Goal: Transaction & Acquisition: Purchase product/service

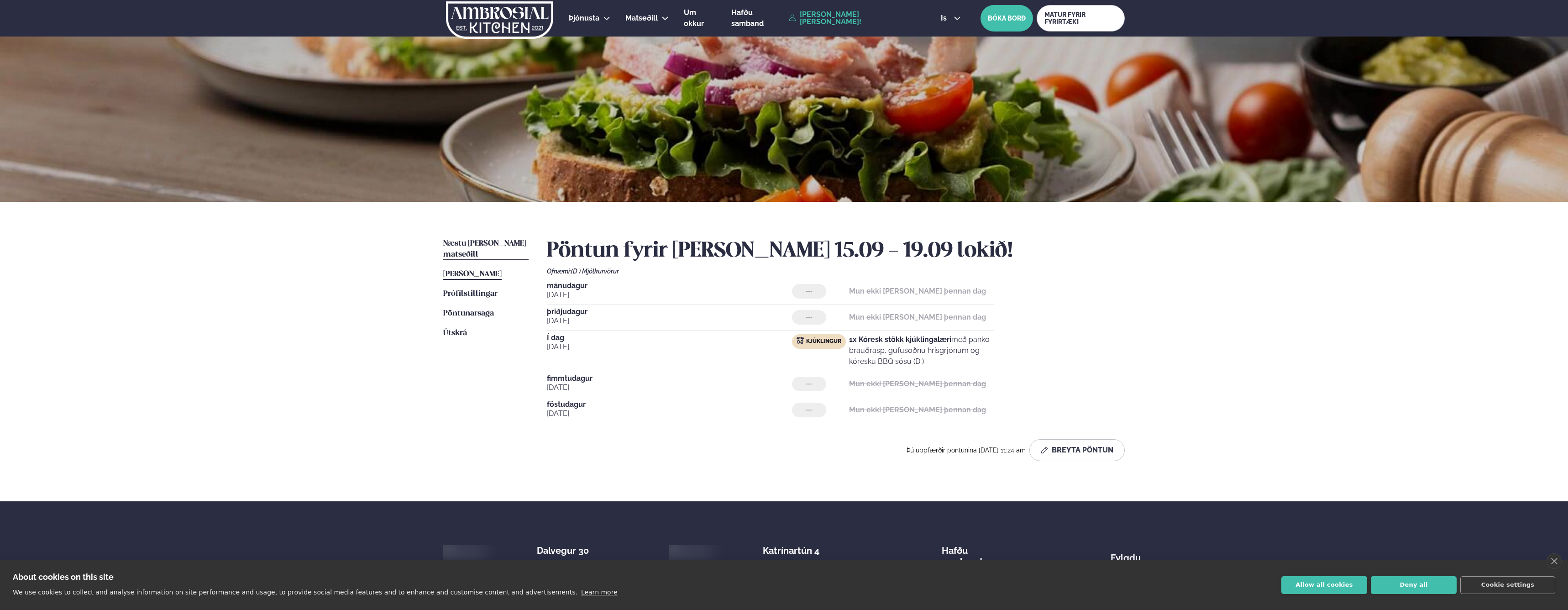
click at [475, 247] on span "Næstu [PERSON_NAME] matseðill" at bounding box center [485, 249] width 83 height 19
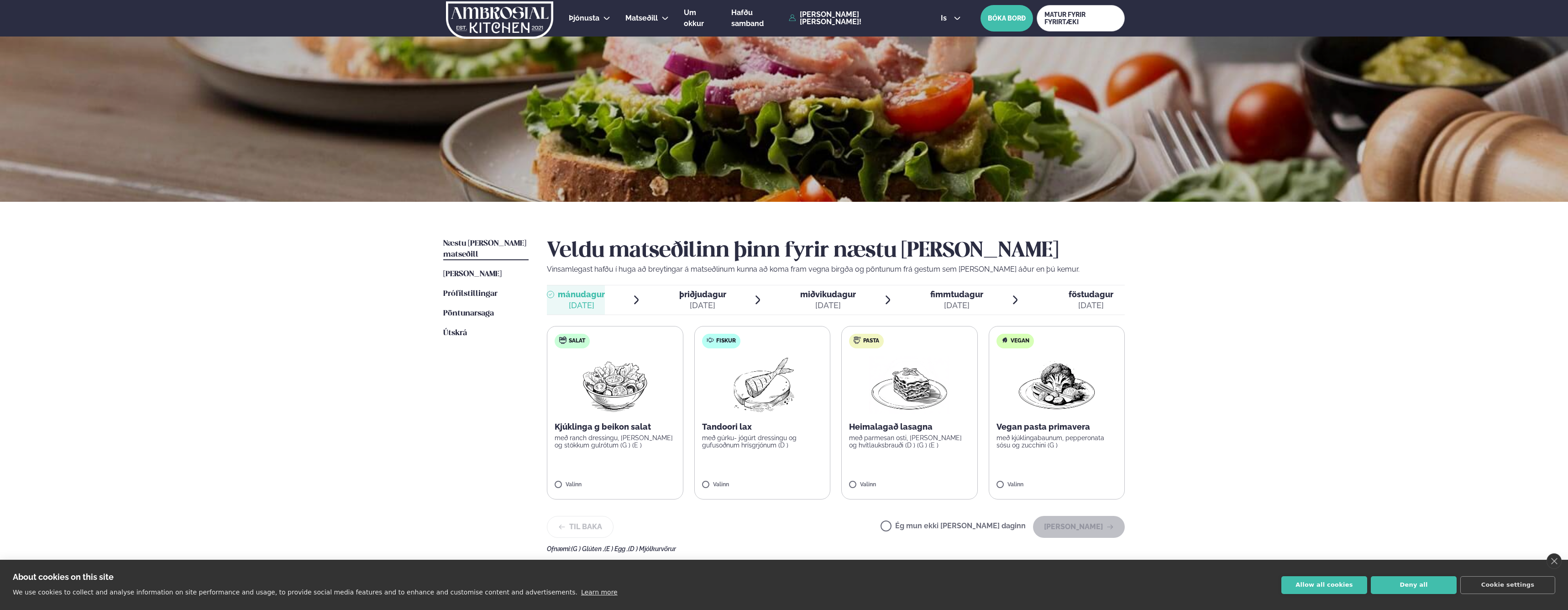
click at [888, 404] on img at bounding box center [909, 385] width 80 height 58
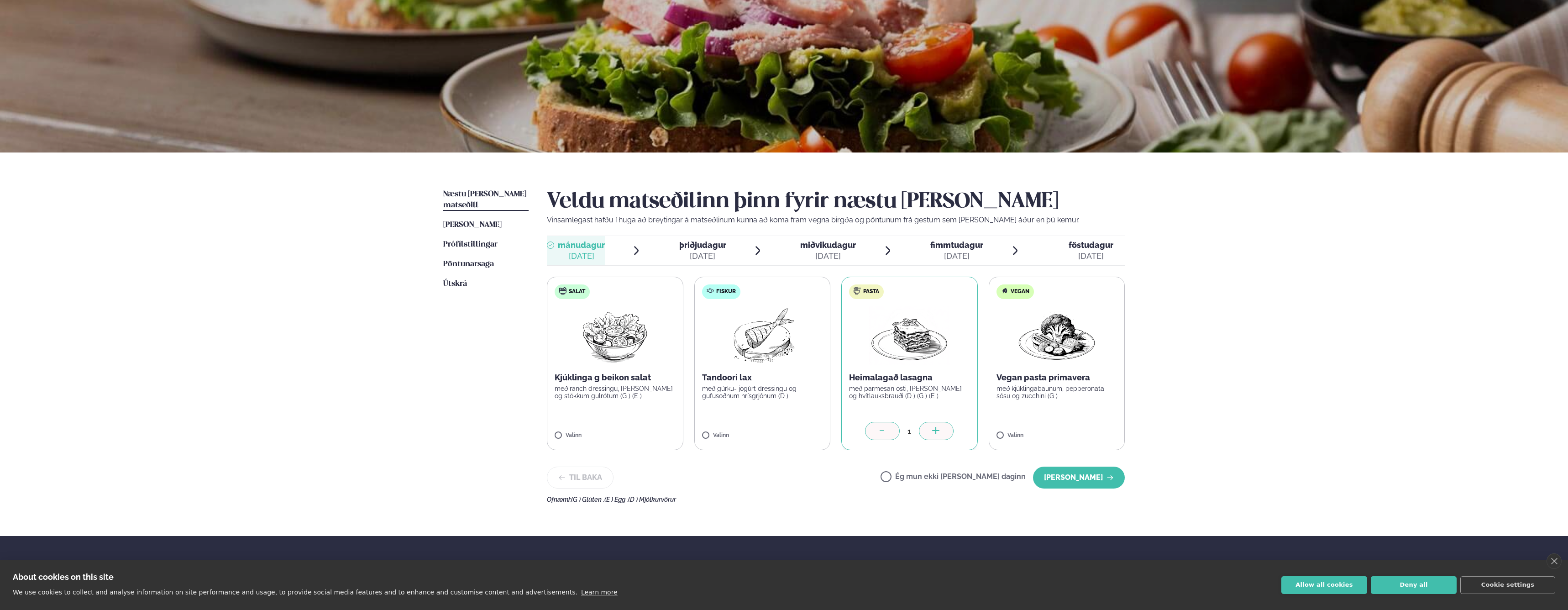
scroll to position [55, 0]
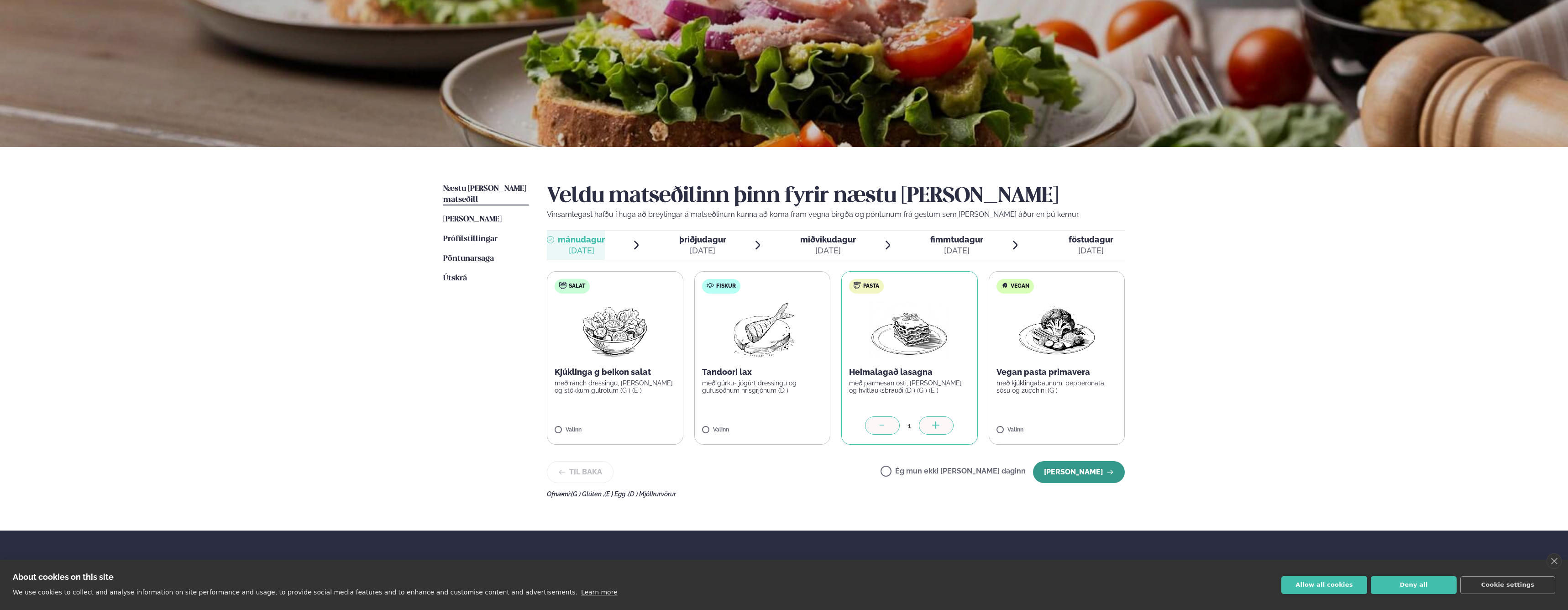
click at [1094, 473] on button "[PERSON_NAME]" at bounding box center [1079, 472] width 92 height 22
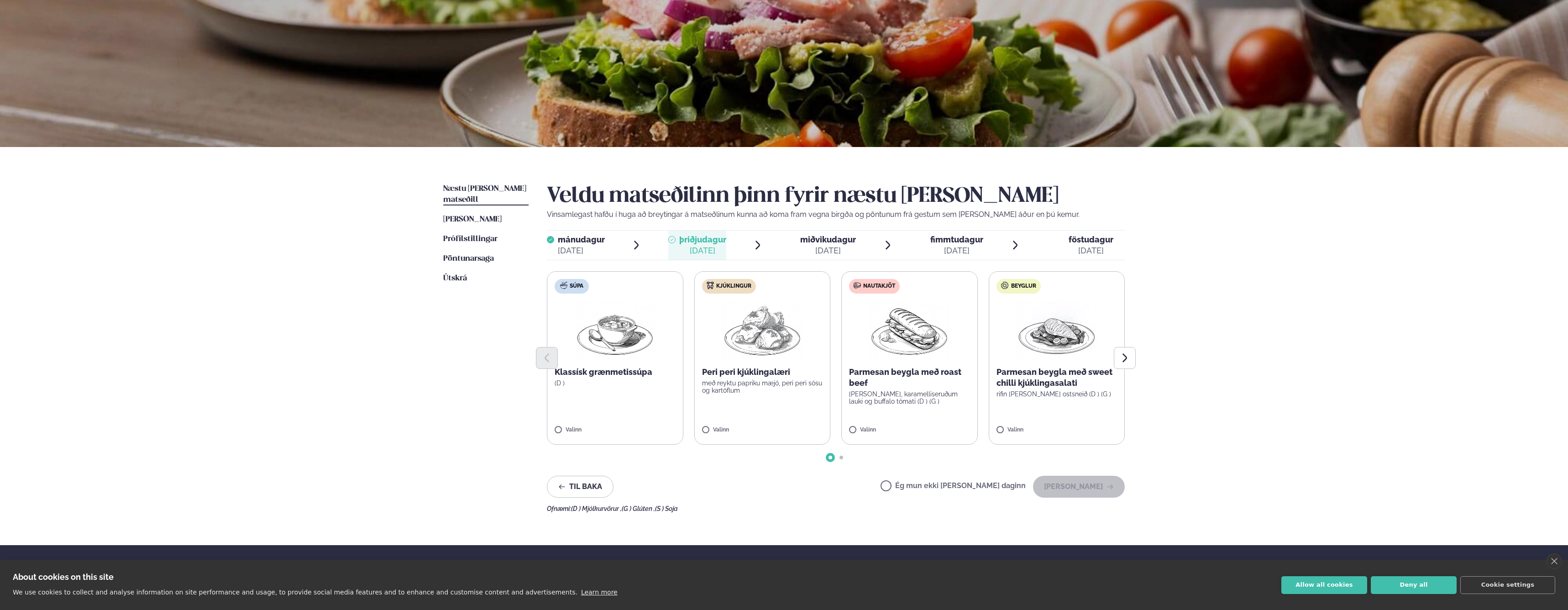
click at [961, 482] on span "Ég mun ekki [PERSON_NAME] daginn" at bounding box center [953, 486] width 145 height 10
click at [970, 483] on label "Ég mun ekki [PERSON_NAME] daginn" at bounding box center [953, 487] width 145 height 10
click at [1084, 485] on button "[PERSON_NAME]" at bounding box center [1079, 486] width 92 height 22
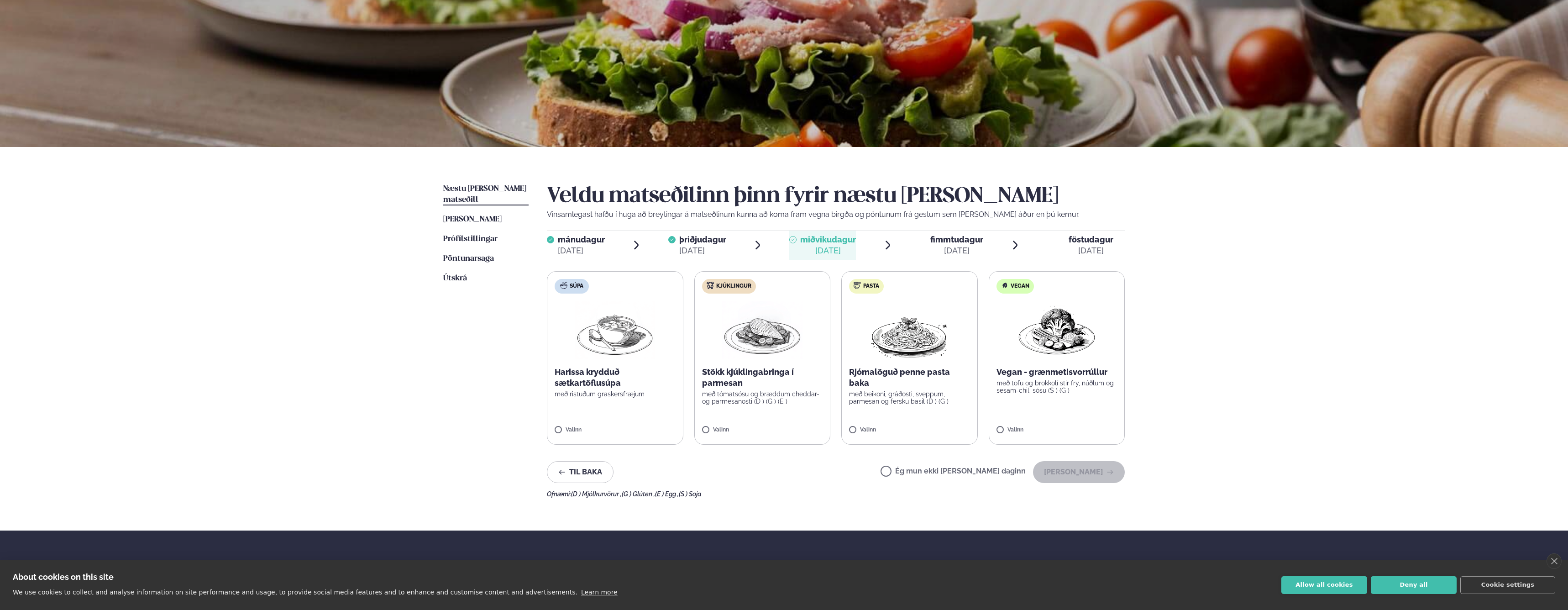
click at [771, 396] on p "með tómatsósu og bræddum cheddar- og parmesanosti (D ) (G ) (E )" at bounding box center [762, 398] width 121 height 15
click at [760, 391] on p "með tómatsósu og bræddum cheddar- og parmesanosti (D ) (G ) (E )" at bounding box center [762, 398] width 121 height 15
click at [1077, 474] on button "[PERSON_NAME]" at bounding box center [1079, 472] width 92 height 22
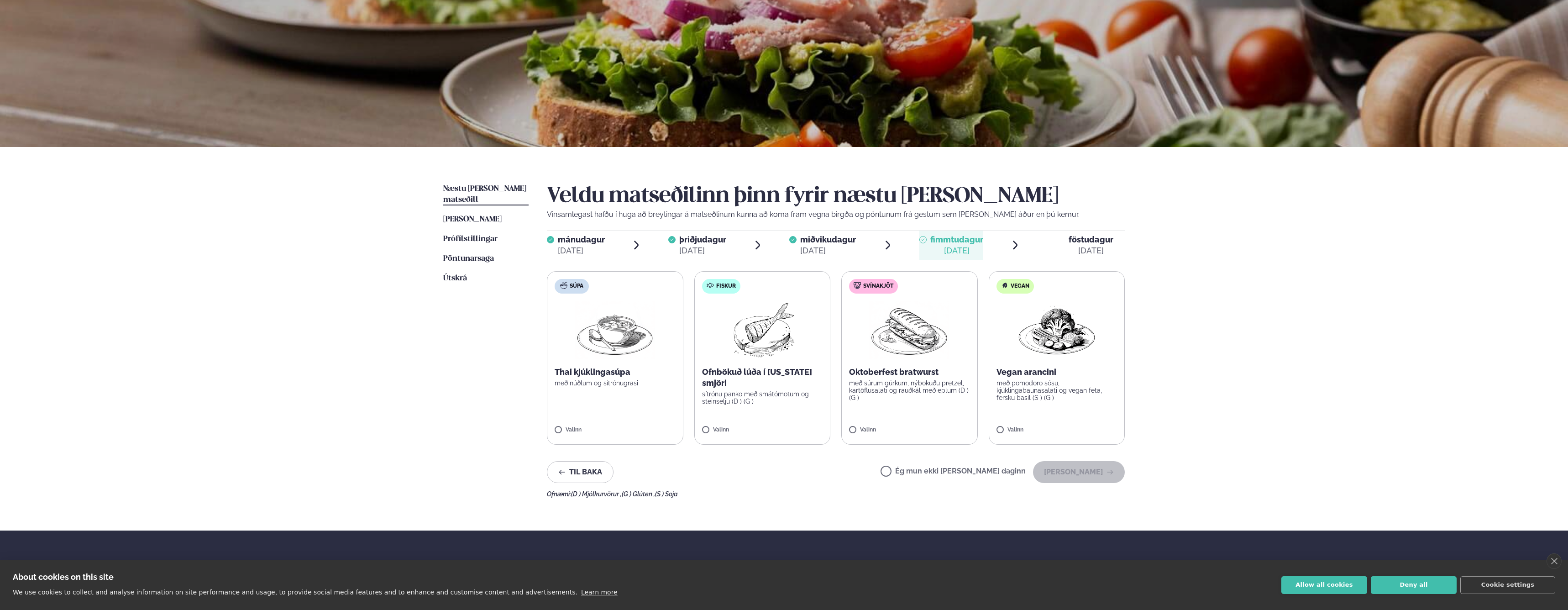
click at [959, 468] on label "Ég mun ekki [PERSON_NAME] daginn" at bounding box center [953, 472] width 145 height 10
click at [1092, 475] on button "[PERSON_NAME]" at bounding box center [1079, 472] width 92 height 22
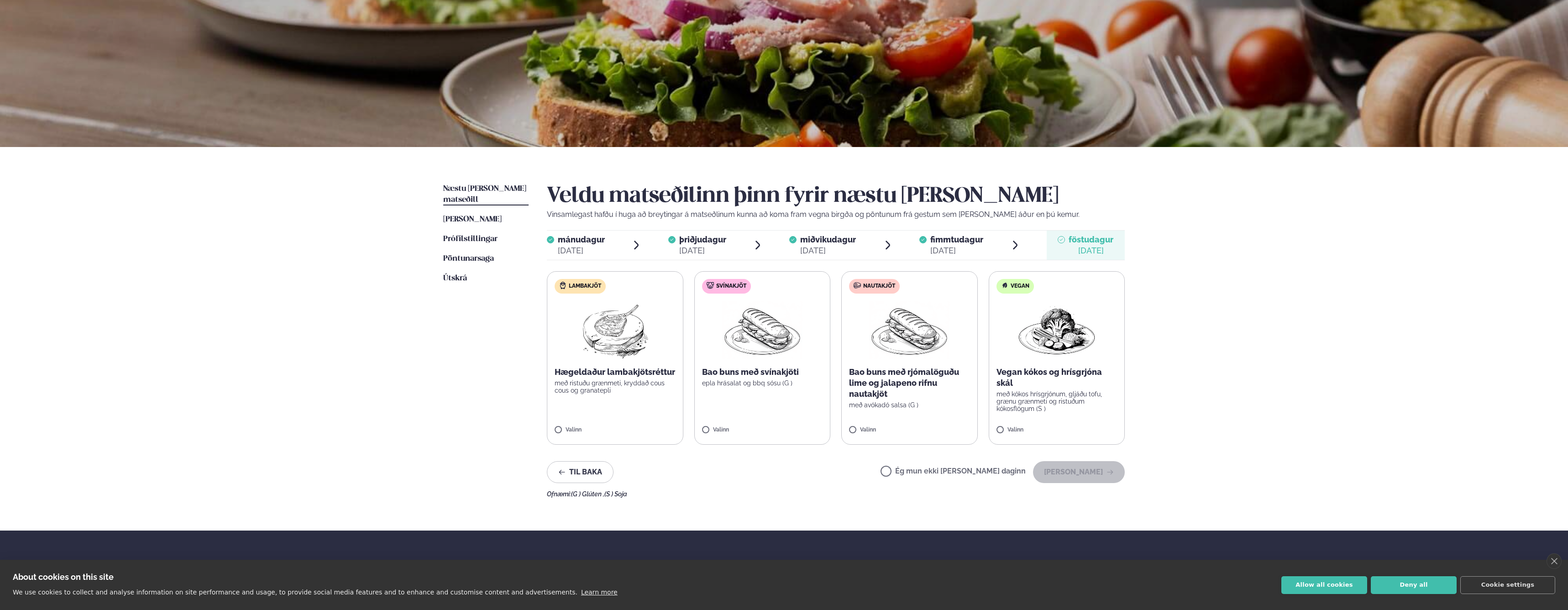
click at [958, 470] on label "Ég mun ekki [PERSON_NAME] daginn" at bounding box center [953, 472] width 145 height 10
click at [1084, 472] on button "[PERSON_NAME]" at bounding box center [1079, 472] width 92 height 22
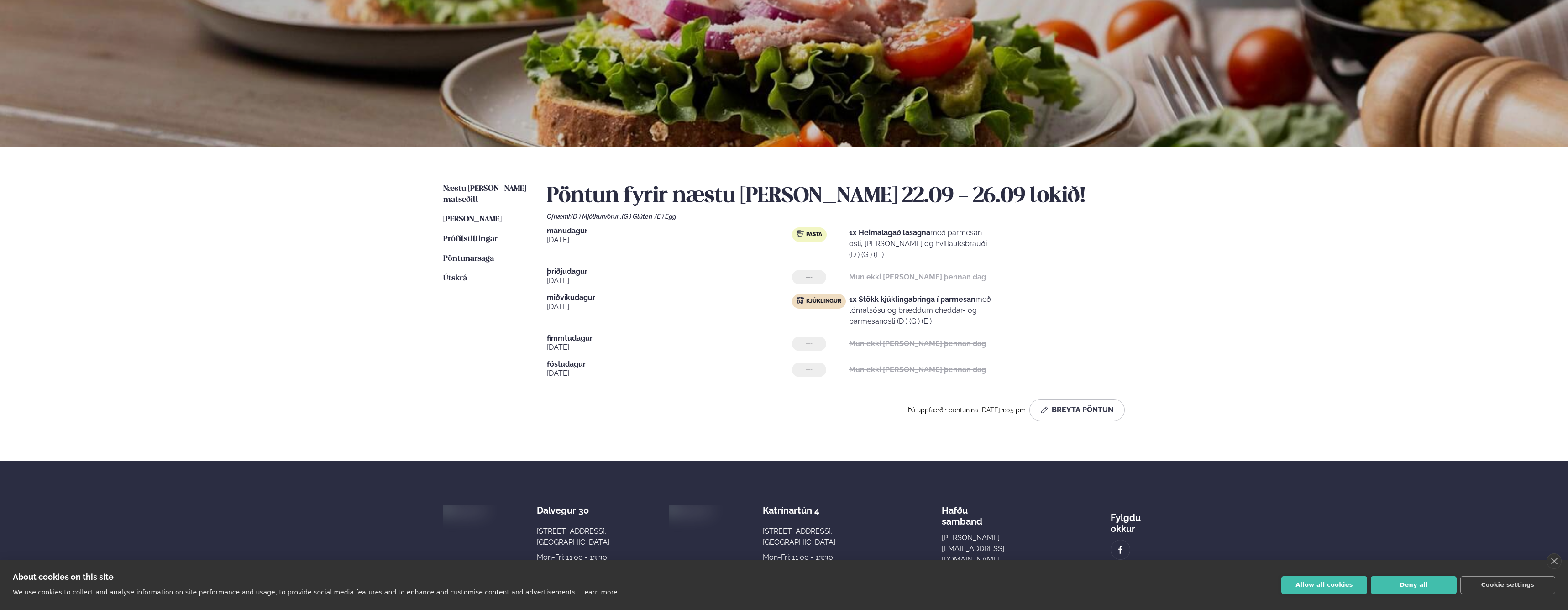
click at [1113, 312] on div "[DATE] Pasta 1x Heimalagað lasagna með parmesan osti, basil pesto og hvítlauksb…" at bounding box center [835, 304] width 578 height 155
